Goal: Task Accomplishment & Management: Manage account settings

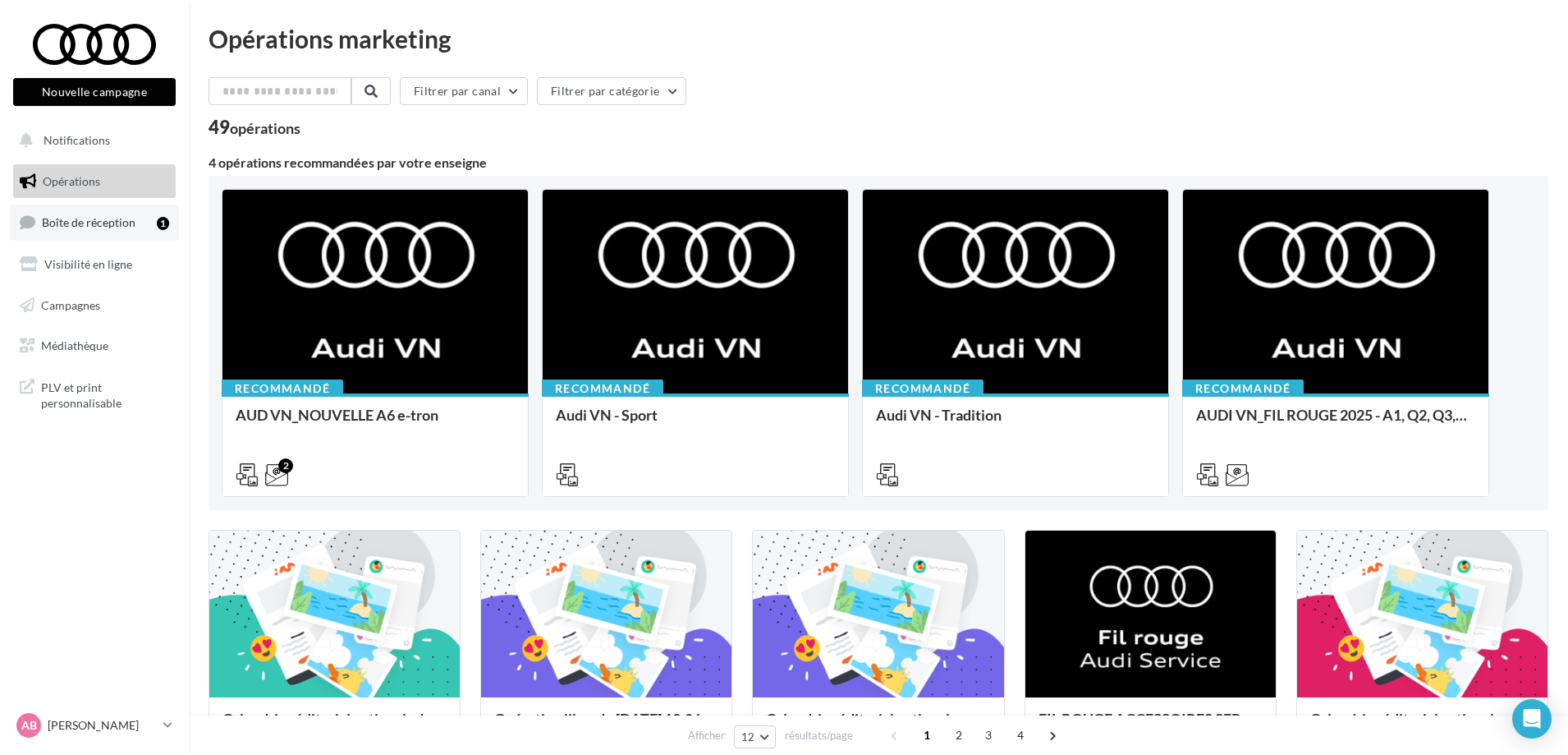
click at [89, 214] on link "Boîte de réception 1" at bounding box center [94, 222] width 169 height 35
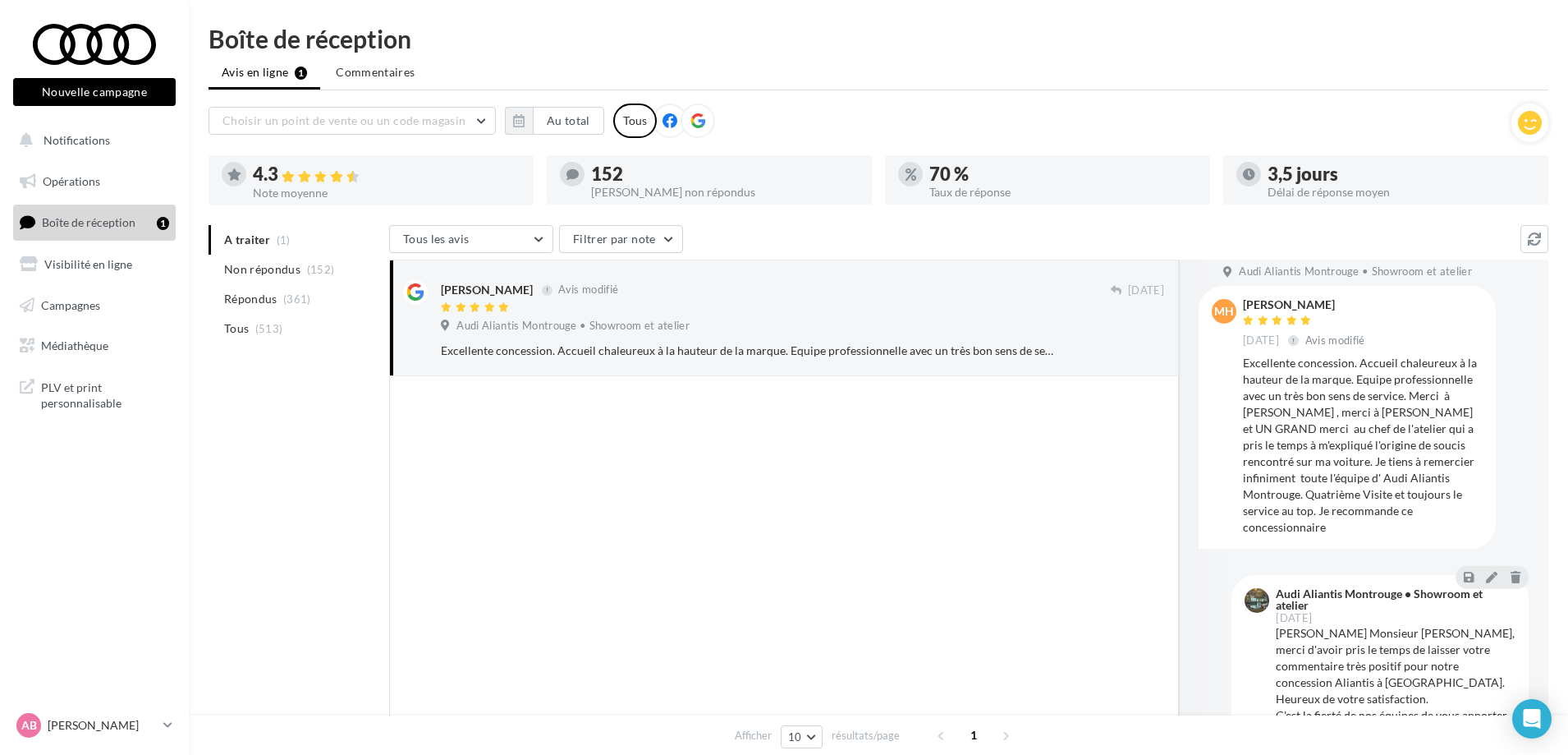
scroll to position [18, 0]
click at [232, 273] on span "Non répondus" at bounding box center [263, 269] width 77 height 17
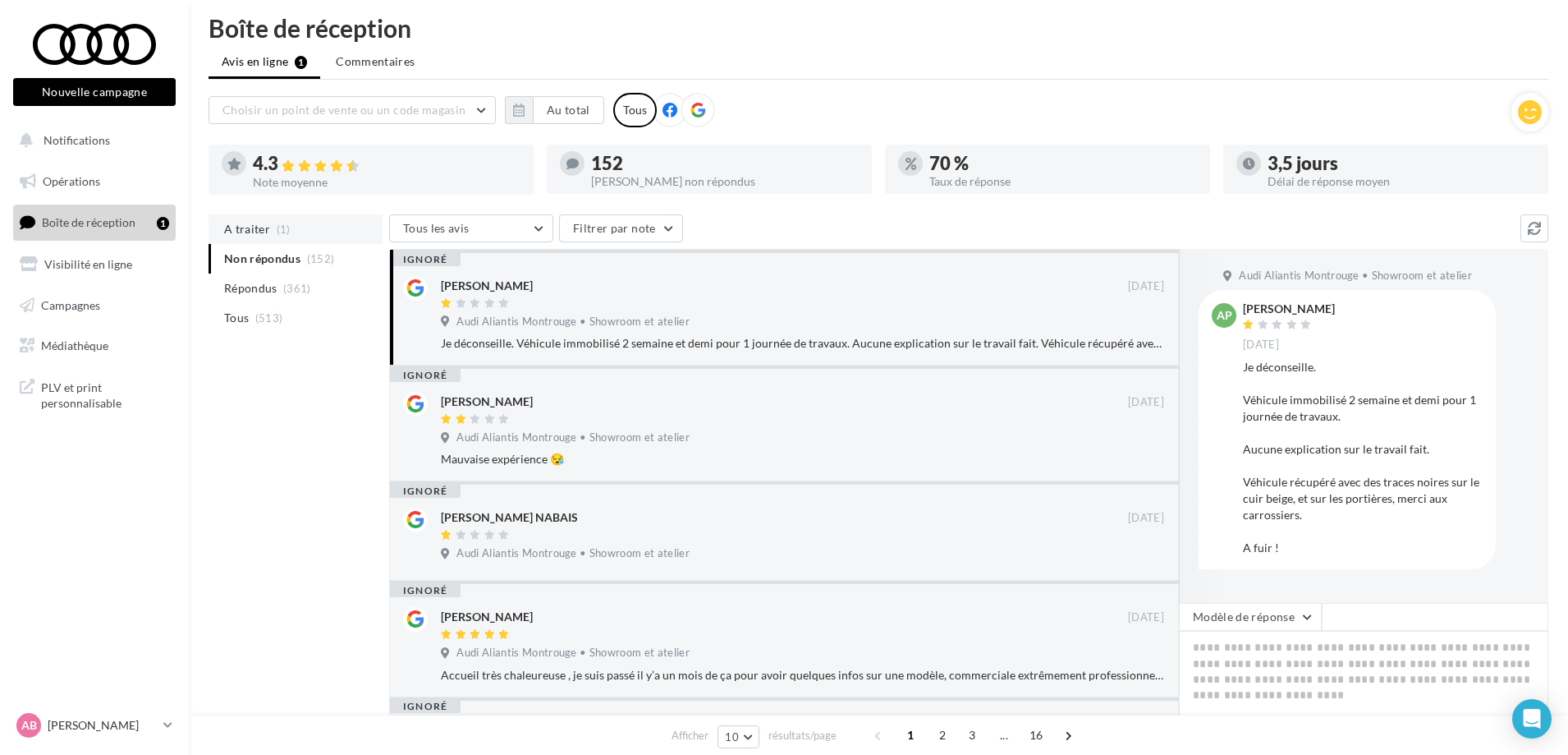
scroll to position [0, 0]
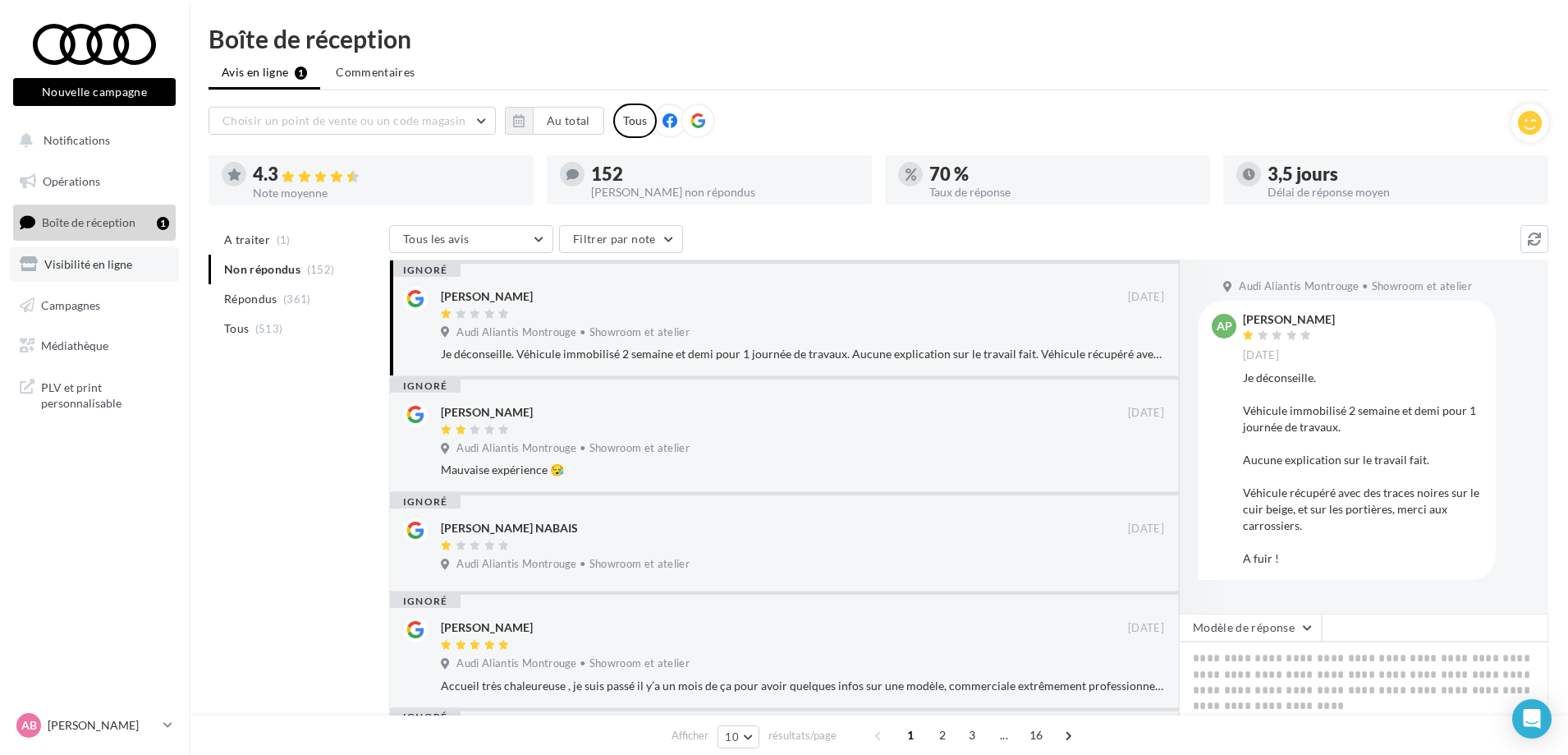
click at [90, 269] on span "Visibilité en ligne" at bounding box center [88, 264] width 88 height 14
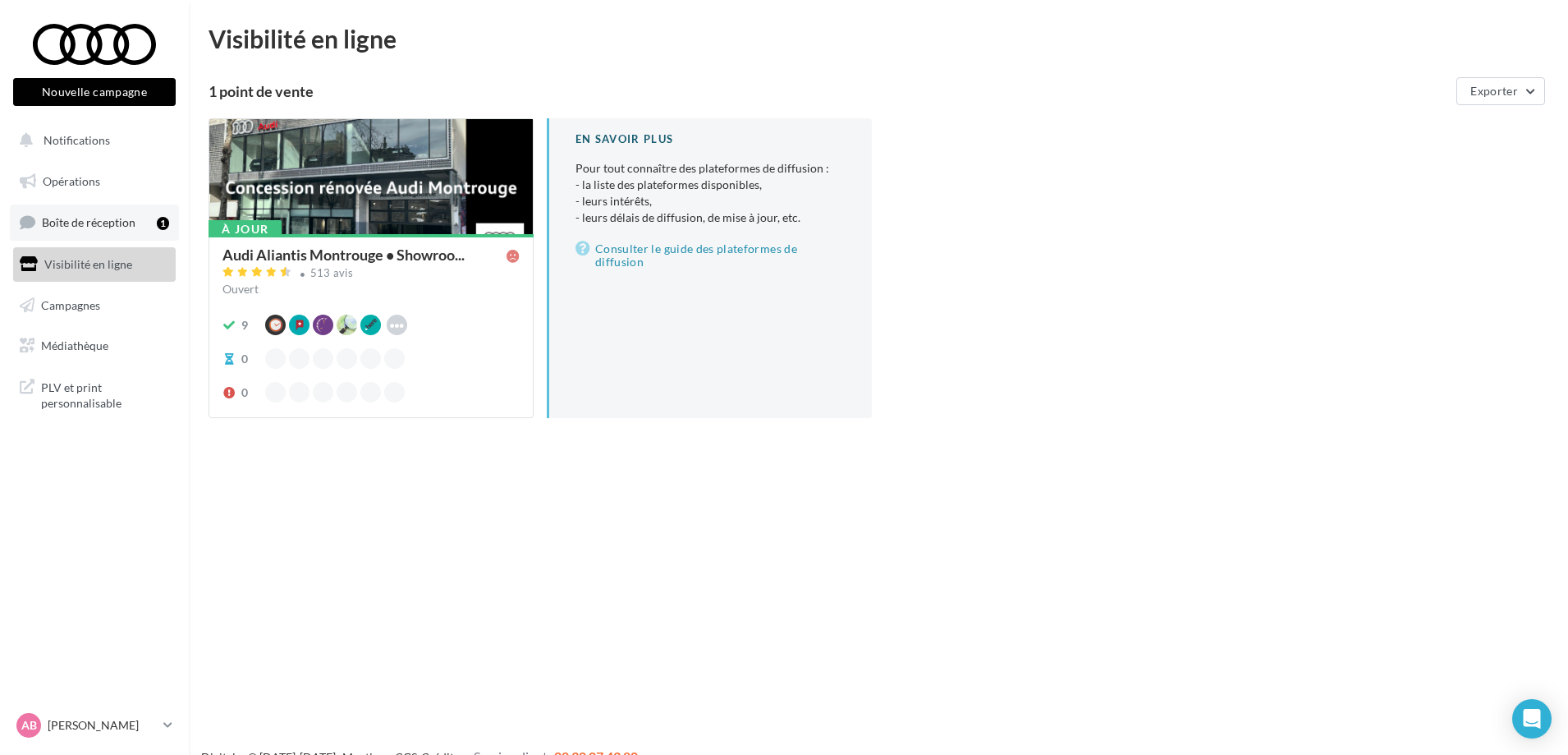
click at [92, 221] on span "Boîte de réception" at bounding box center [88, 222] width 93 height 14
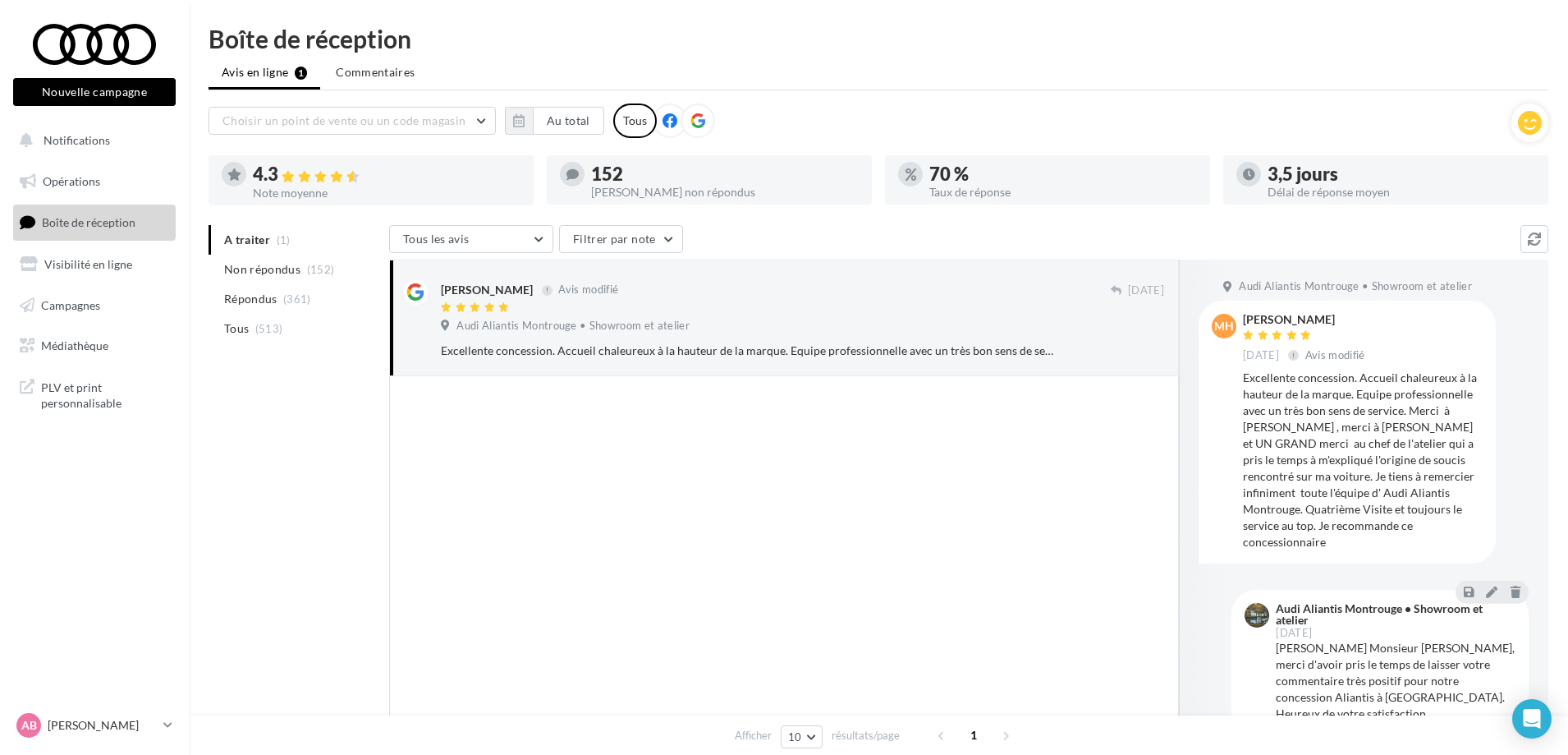
click at [374, 197] on div at bounding box center [371, 199] width 325 height 13
click at [505, 134] on div "Choisir un point de vente ou un code magasin 08390 - Audi Aliantis Montrouge • …" at bounding box center [860, 120] width 1303 height 34
click at [510, 128] on button "button" at bounding box center [518, 120] width 28 height 28
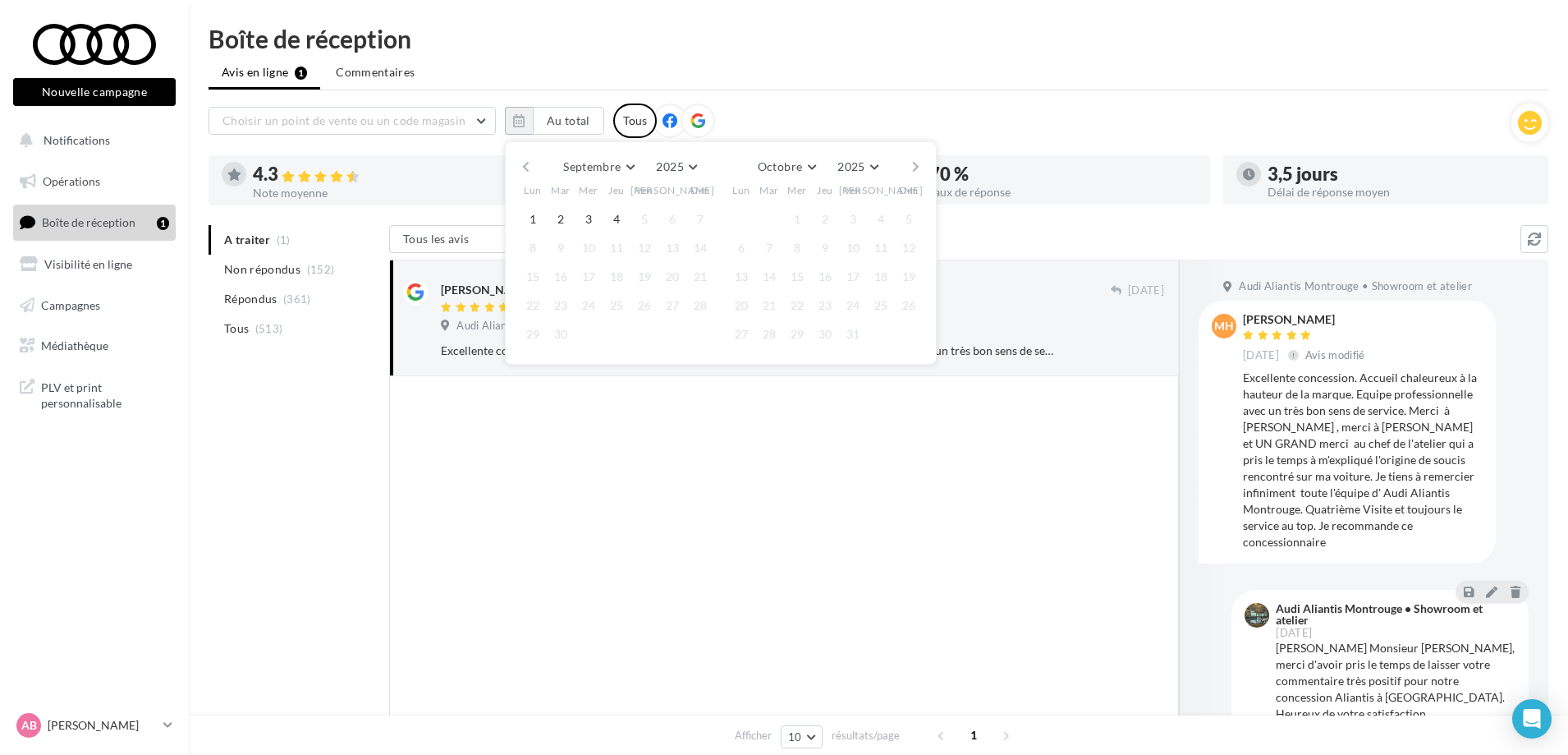
click at [529, 166] on button "button" at bounding box center [525, 167] width 14 height 23
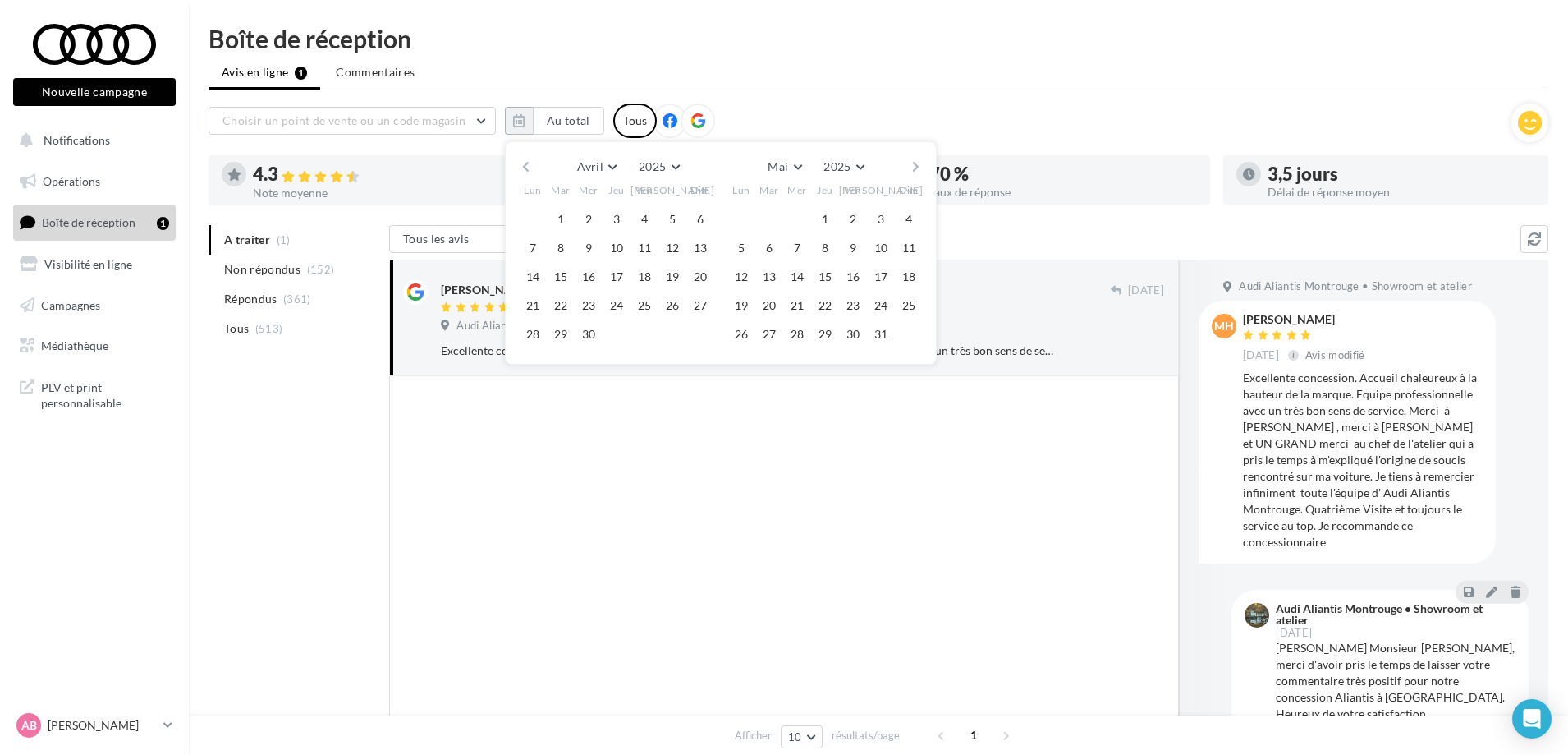
click at [529, 166] on button "button" at bounding box center [525, 167] width 14 height 23
click at [912, 167] on button "button" at bounding box center [916, 167] width 14 height 23
click at [912, 163] on button "button" at bounding box center [916, 167] width 14 height 23
click at [917, 166] on button "button" at bounding box center [916, 167] width 14 height 23
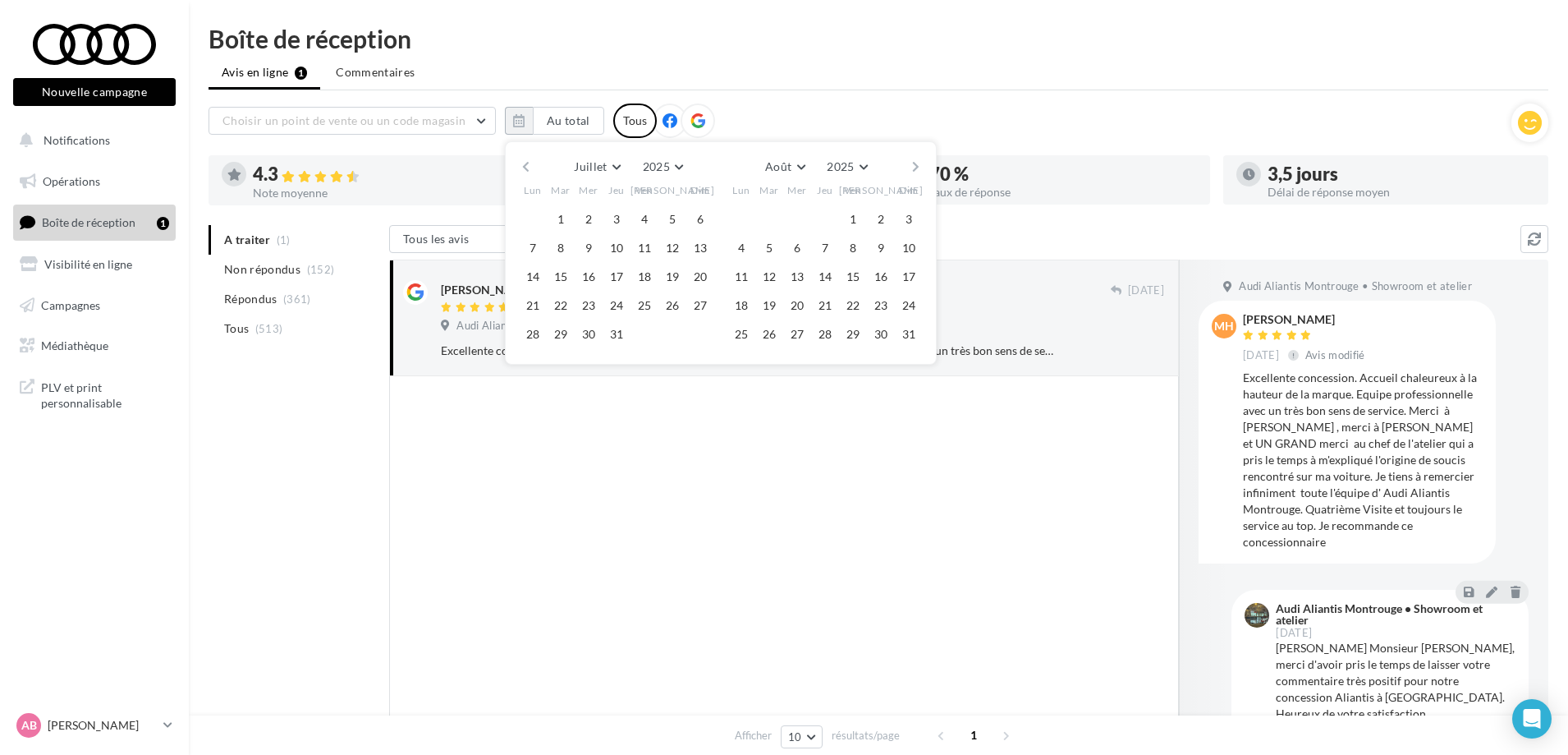
click at [913, 167] on button "button" at bounding box center [916, 167] width 14 height 23
click at [740, 225] on button "1" at bounding box center [741, 219] width 25 height 25
click at [522, 171] on button "button" at bounding box center [525, 167] width 14 height 23
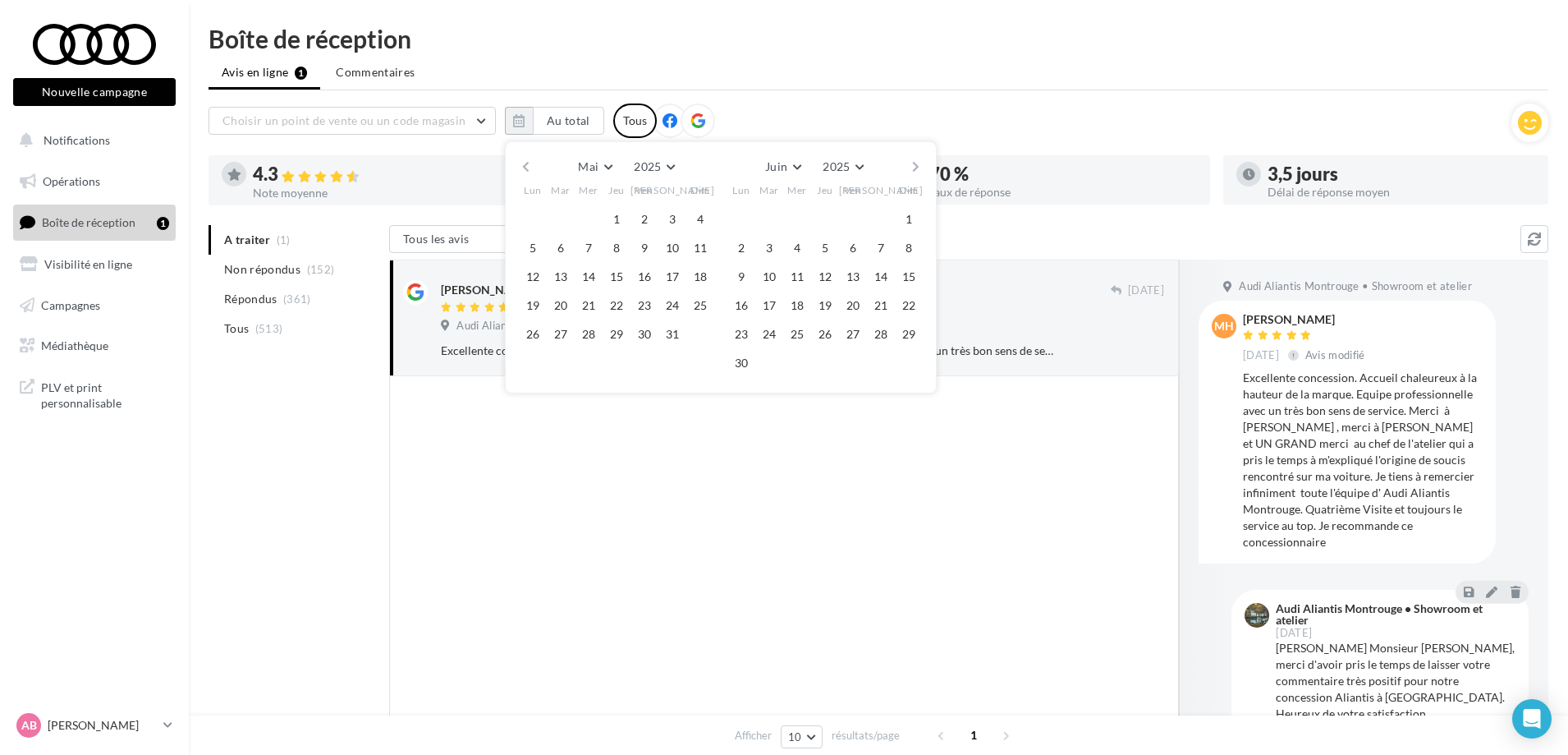
click at [522, 171] on button "button" at bounding box center [525, 167] width 14 height 23
click at [878, 215] on button "1" at bounding box center [881, 219] width 25 height 25
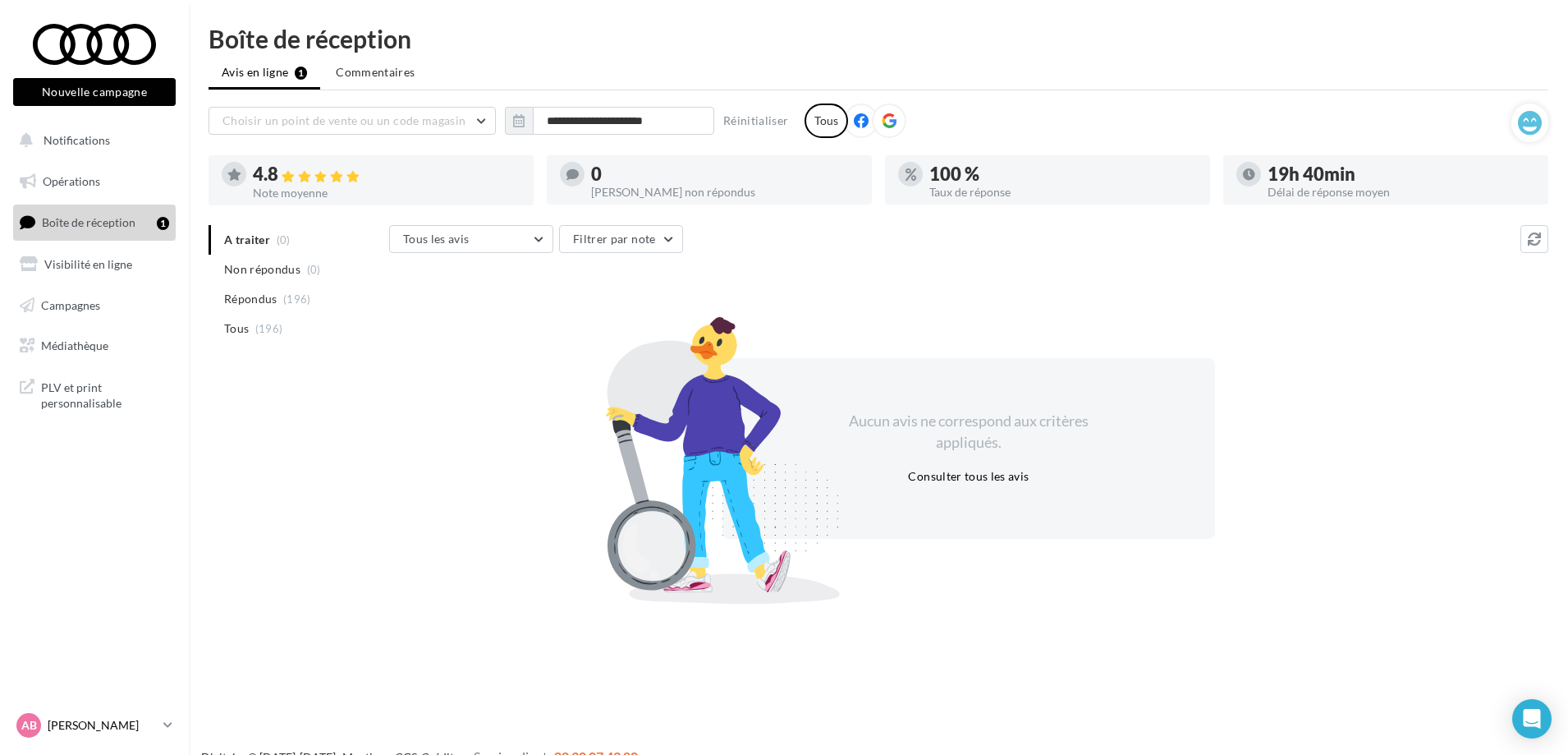
click at [138, 722] on p "[PERSON_NAME]" at bounding box center [102, 725] width 109 height 17
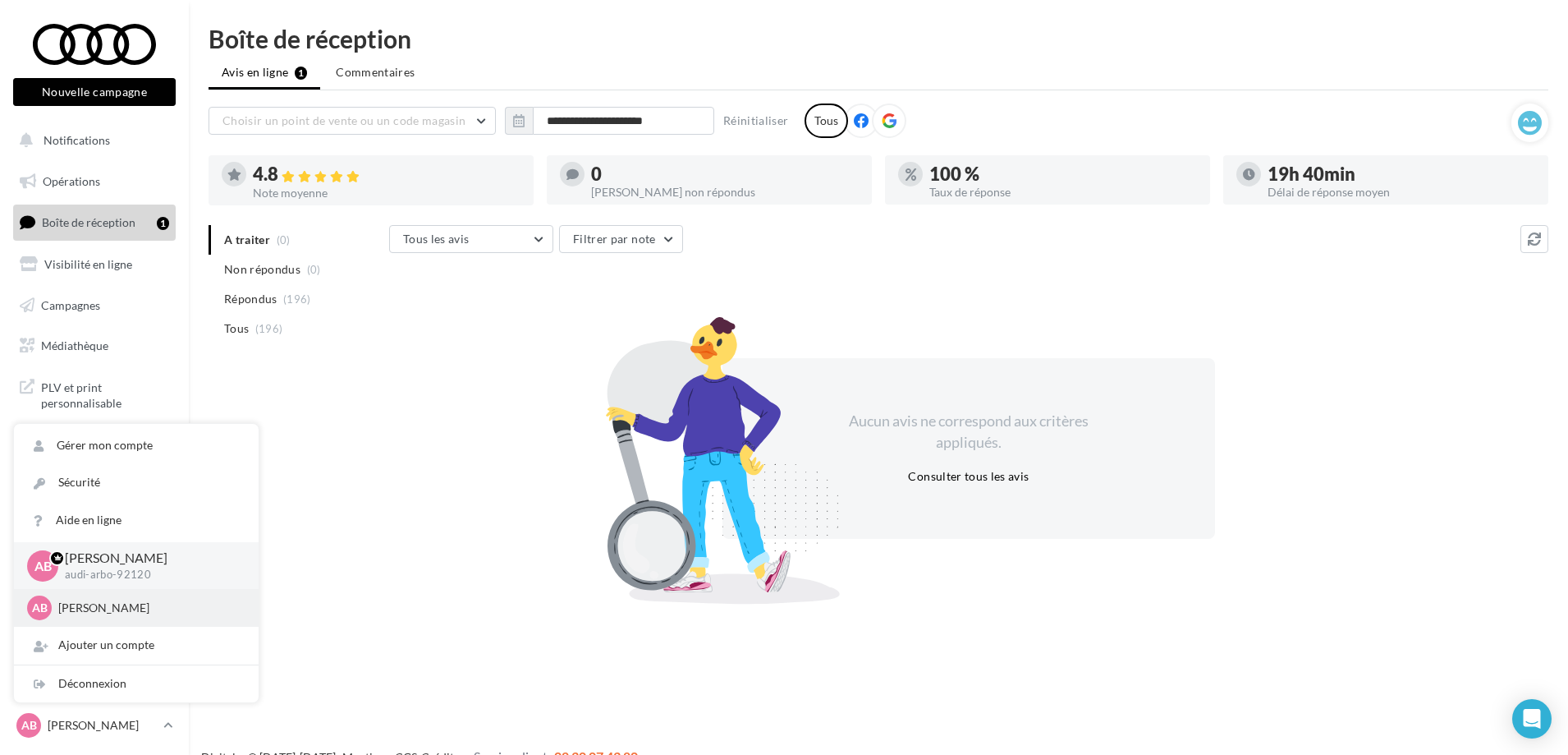
click at [163, 621] on div "AB Arthur BOURSIER audi-arbo-75015" at bounding box center [136, 607] width 244 height 38
click at [146, 609] on p "[PERSON_NAME]" at bounding box center [148, 608] width 181 height 17
